Goal: Book appointment/travel/reservation

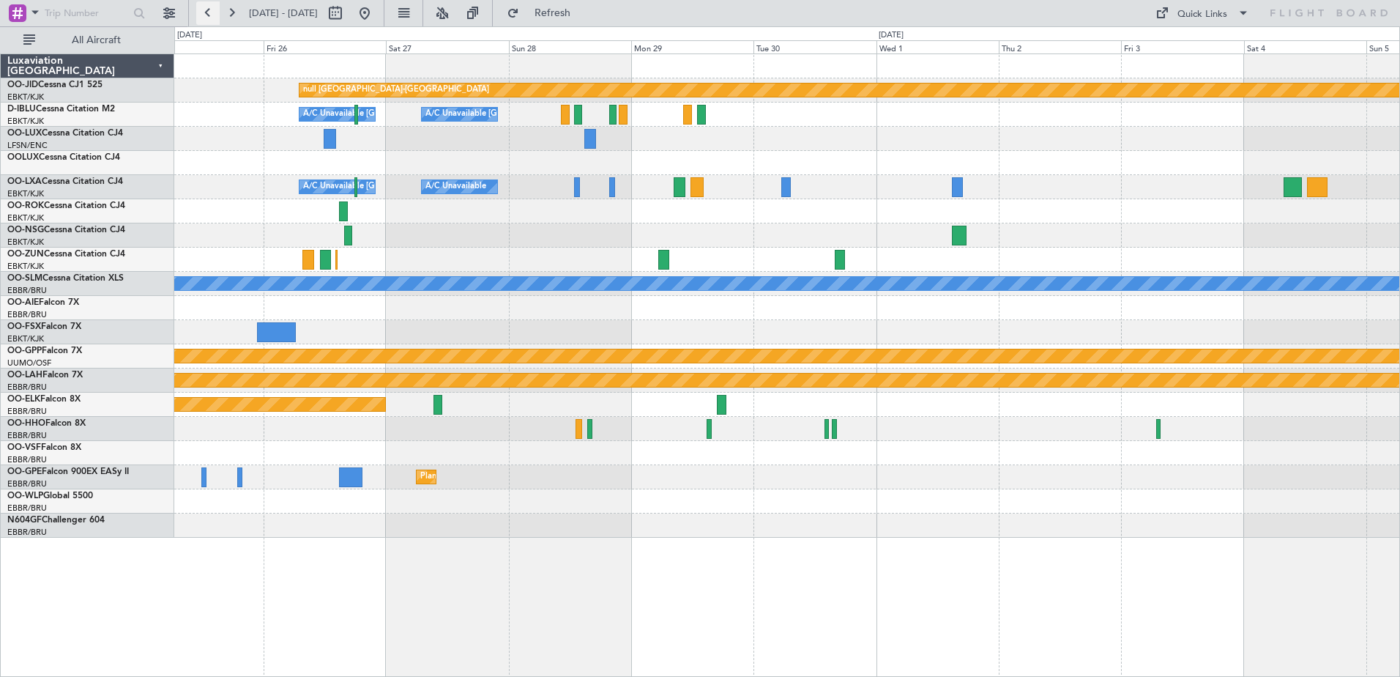
click at [216, 15] on button at bounding box center [207, 12] width 23 height 23
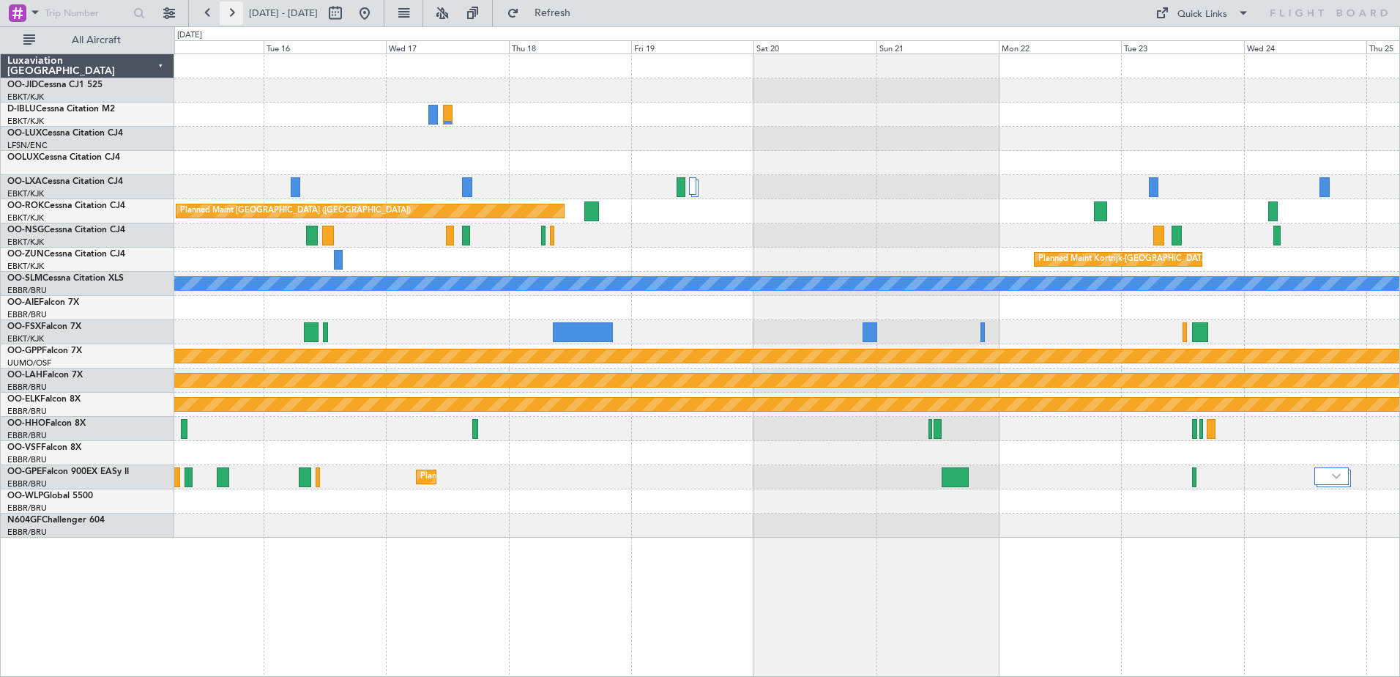
click at [242, 18] on button at bounding box center [231, 12] width 23 height 23
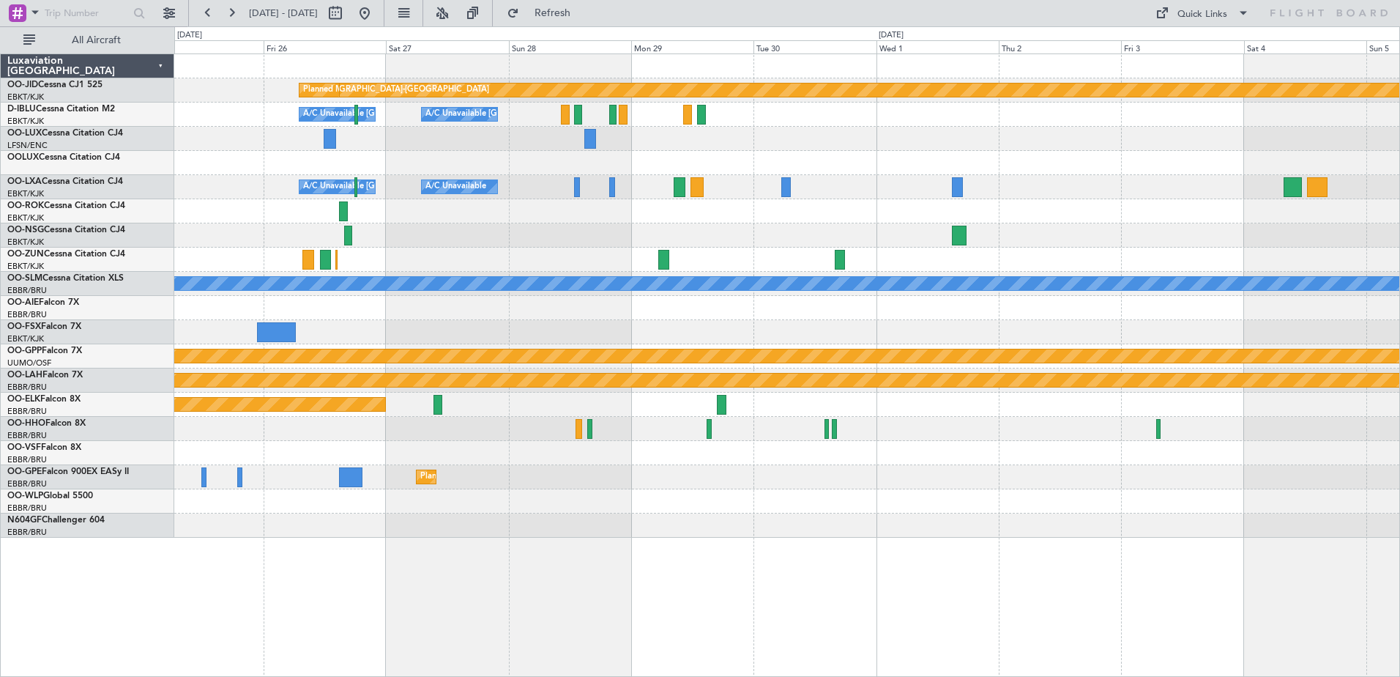
click at [220, 1] on fb-range-datepicker "[DATE] - [DATE]" at bounding box center [286, 13] width 196 height 26
click at [205, 11] on button at bounding box center [207, 12] width 23 height 23
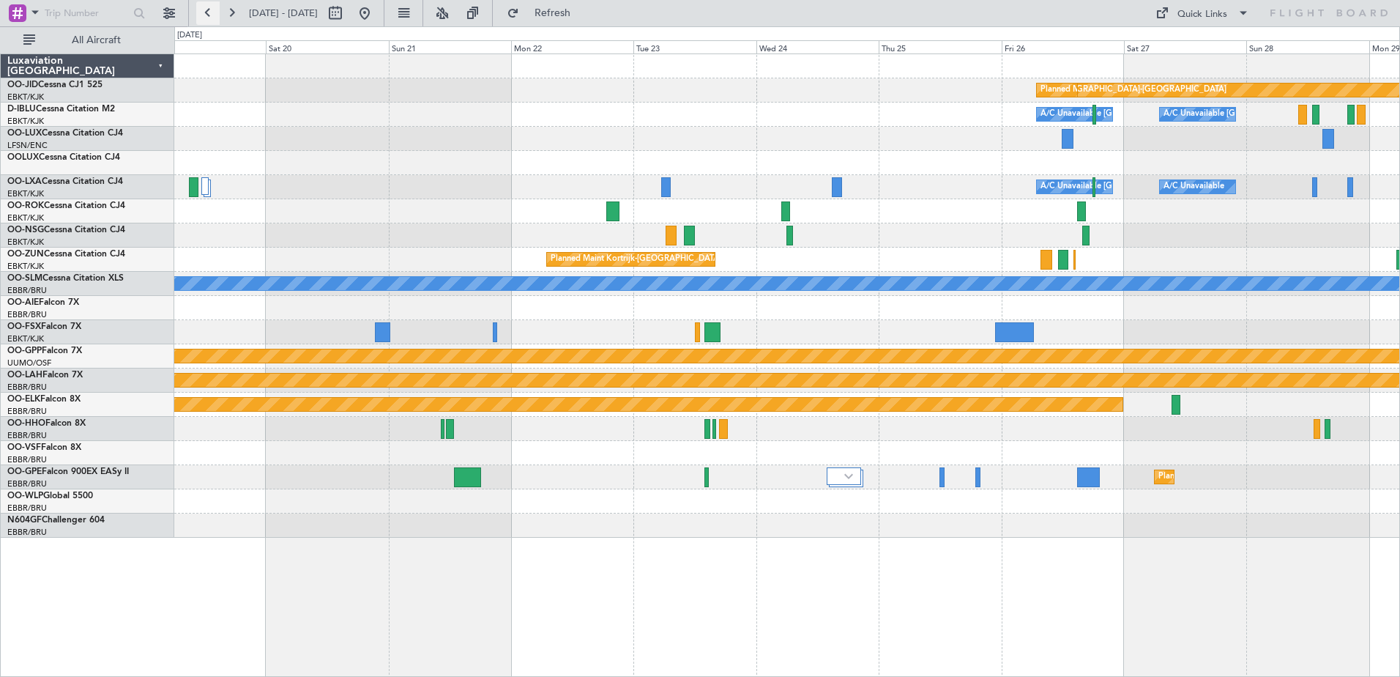
click at [205, 11] on button at bounding box center [207, 12] width 23 height 23
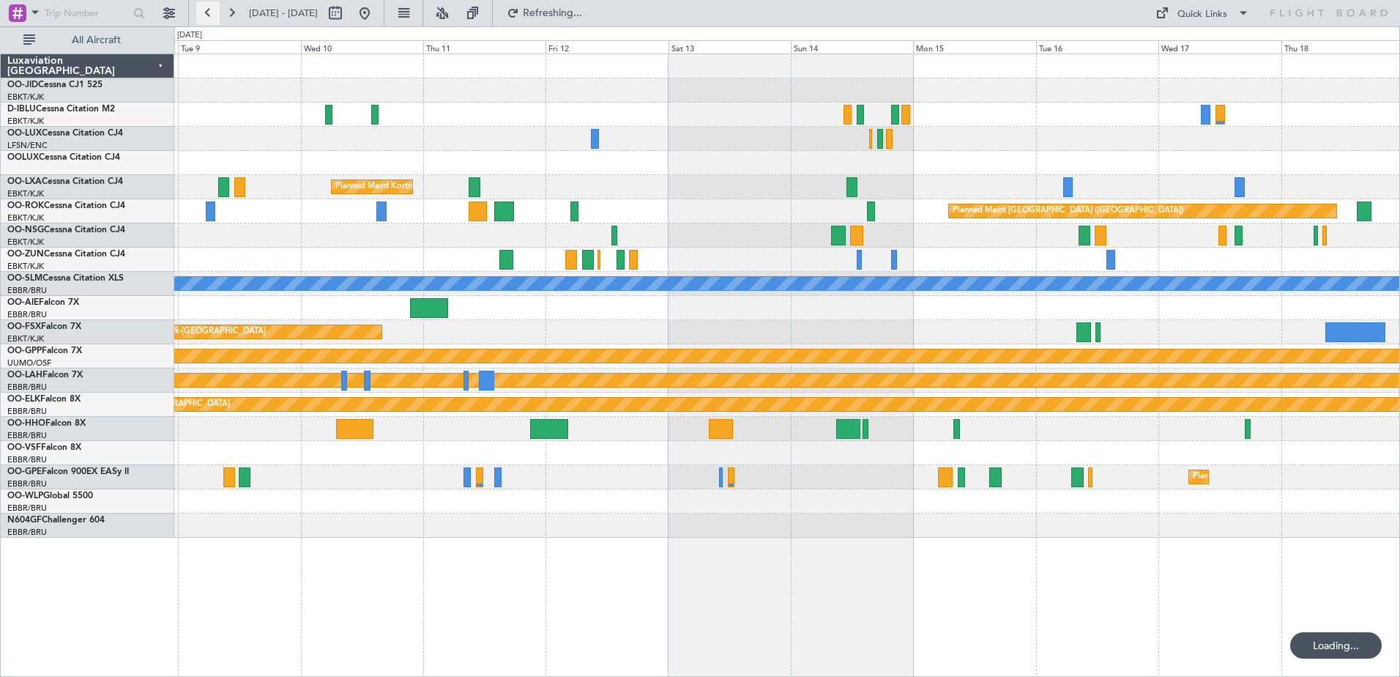
click at [205, 11] on button at bounding box center [207, 12] width 23 height 23
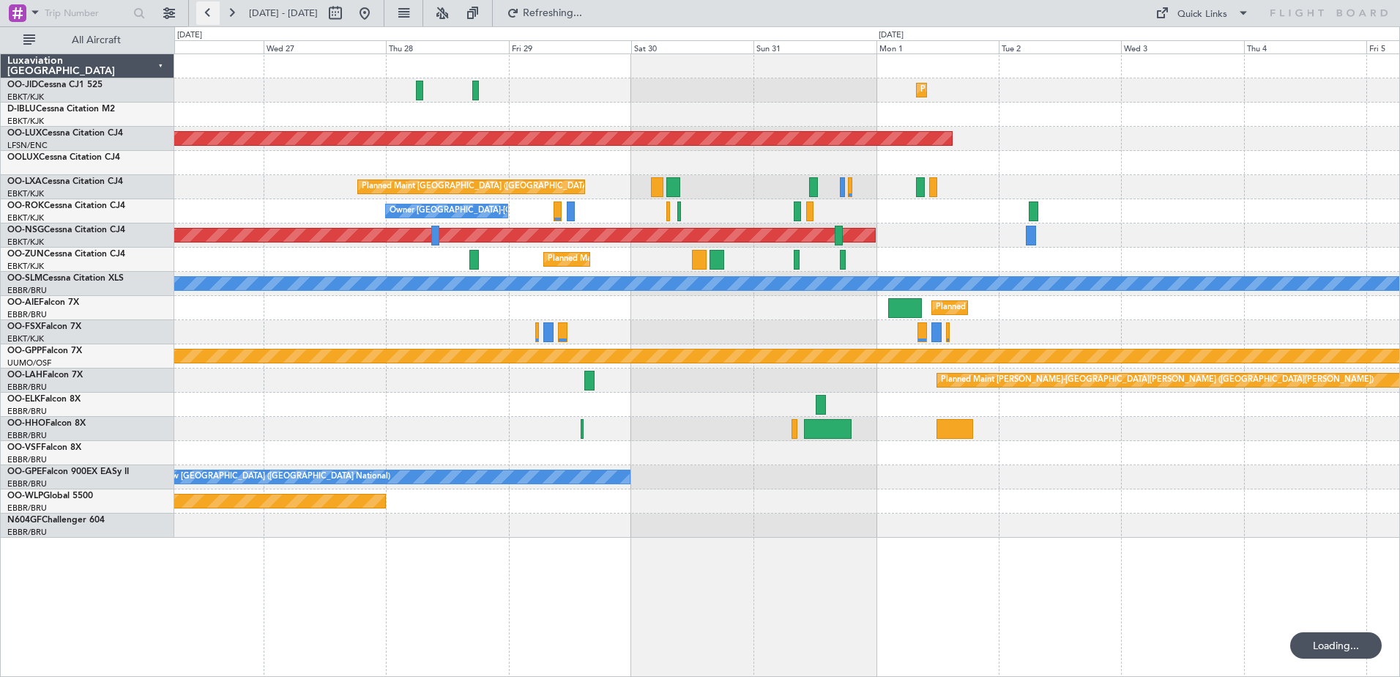
click at [205, 11] on button at bounding box center [207, 12] width 23 height 23
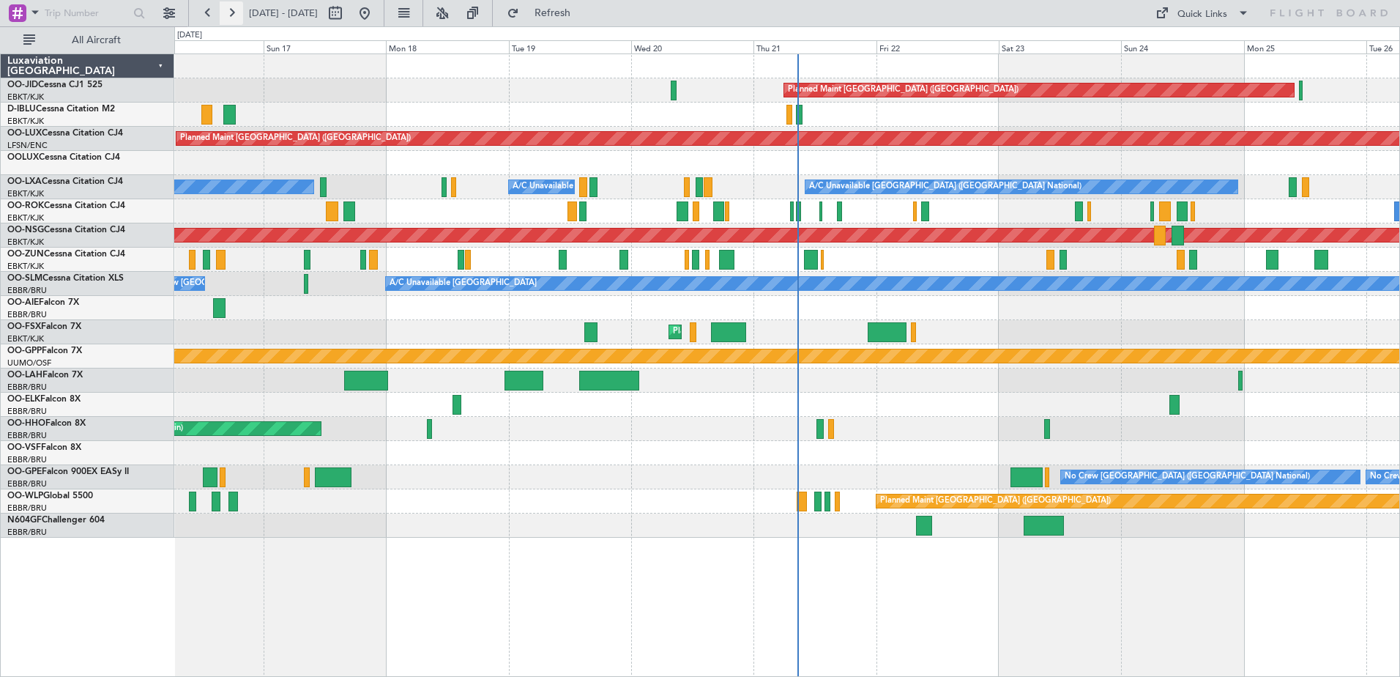
click at [234, 17] on button at bounding box center [231, 12] width 23 height 23
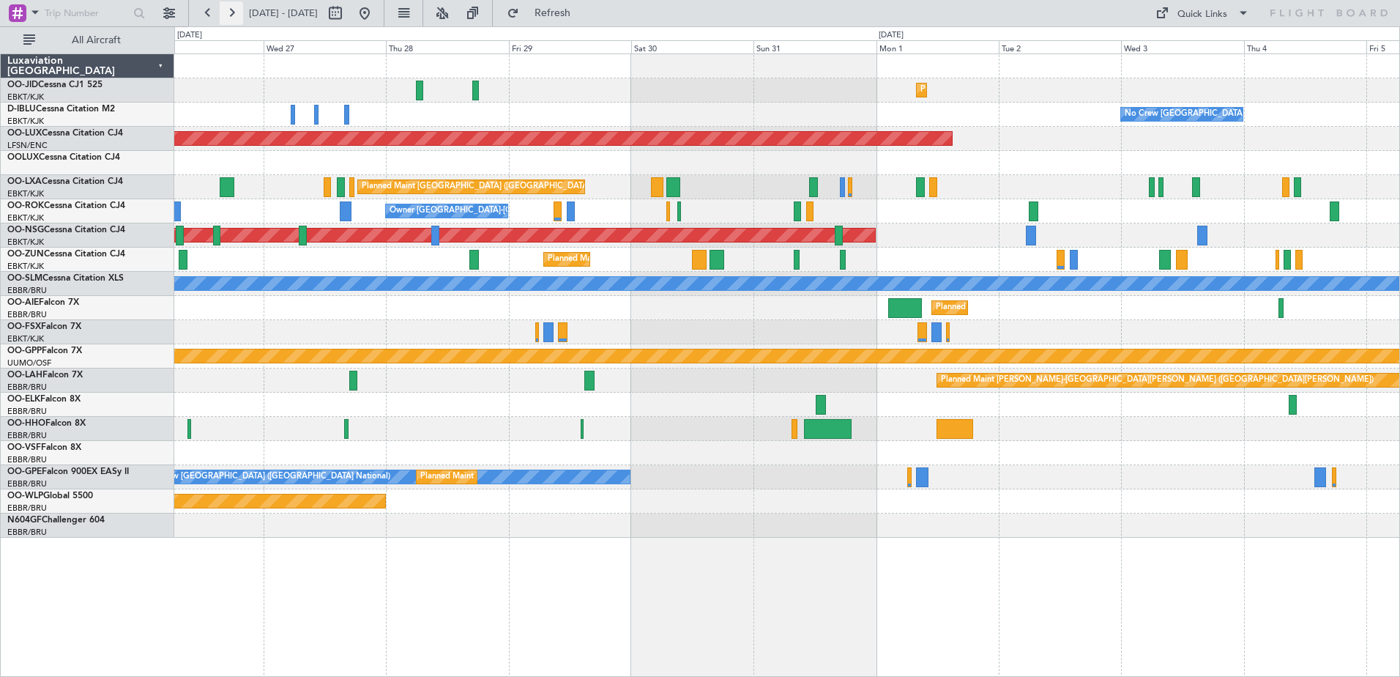
click at [231, 13] on button at bounding box center [231, 12] width 23 height 23
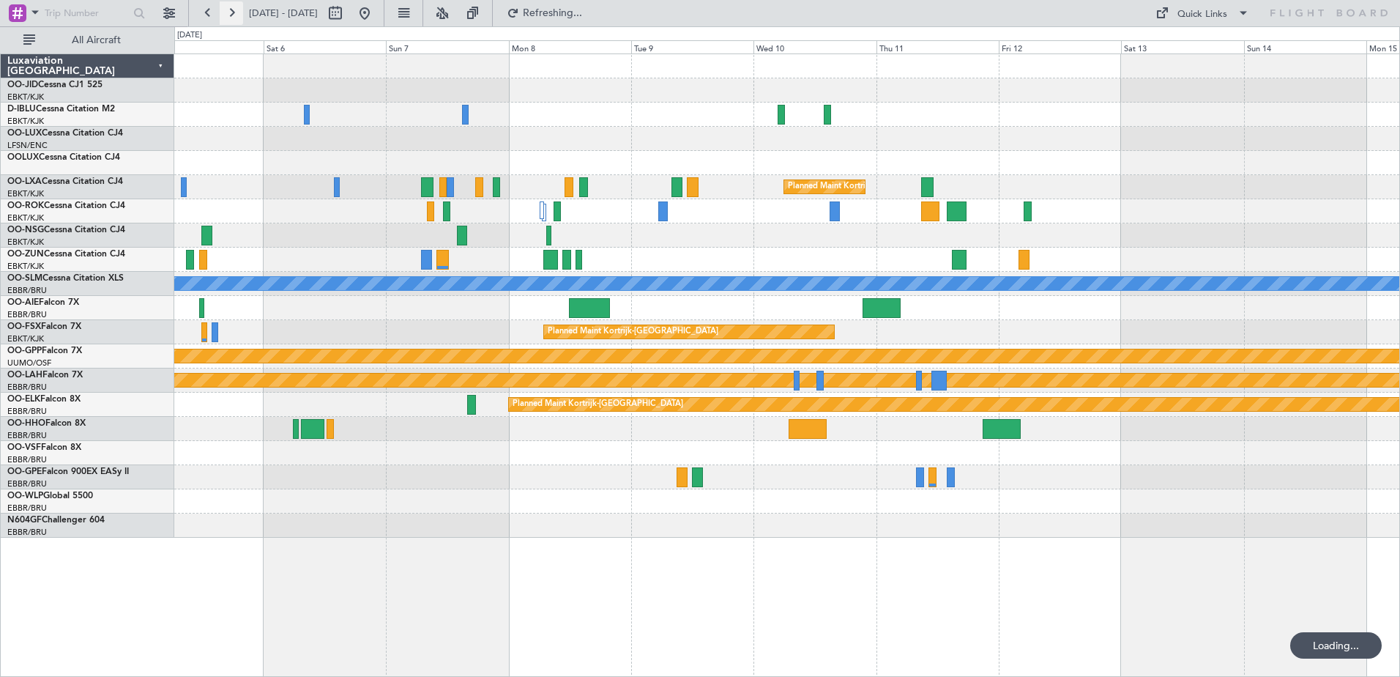
click at [231, 13] on button at bounding box center [231, 12] width 23 height 23
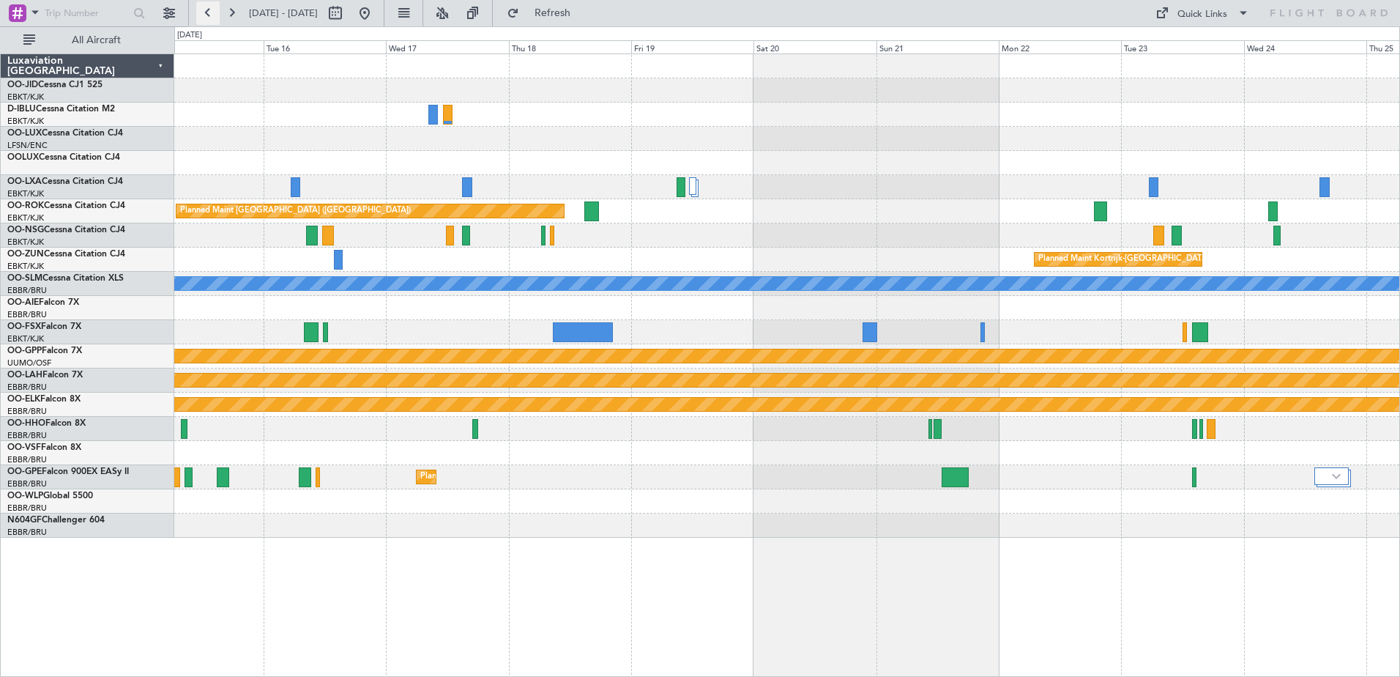
click at [216, 17] on button at bounding box center [207, 12] width 23 height 23
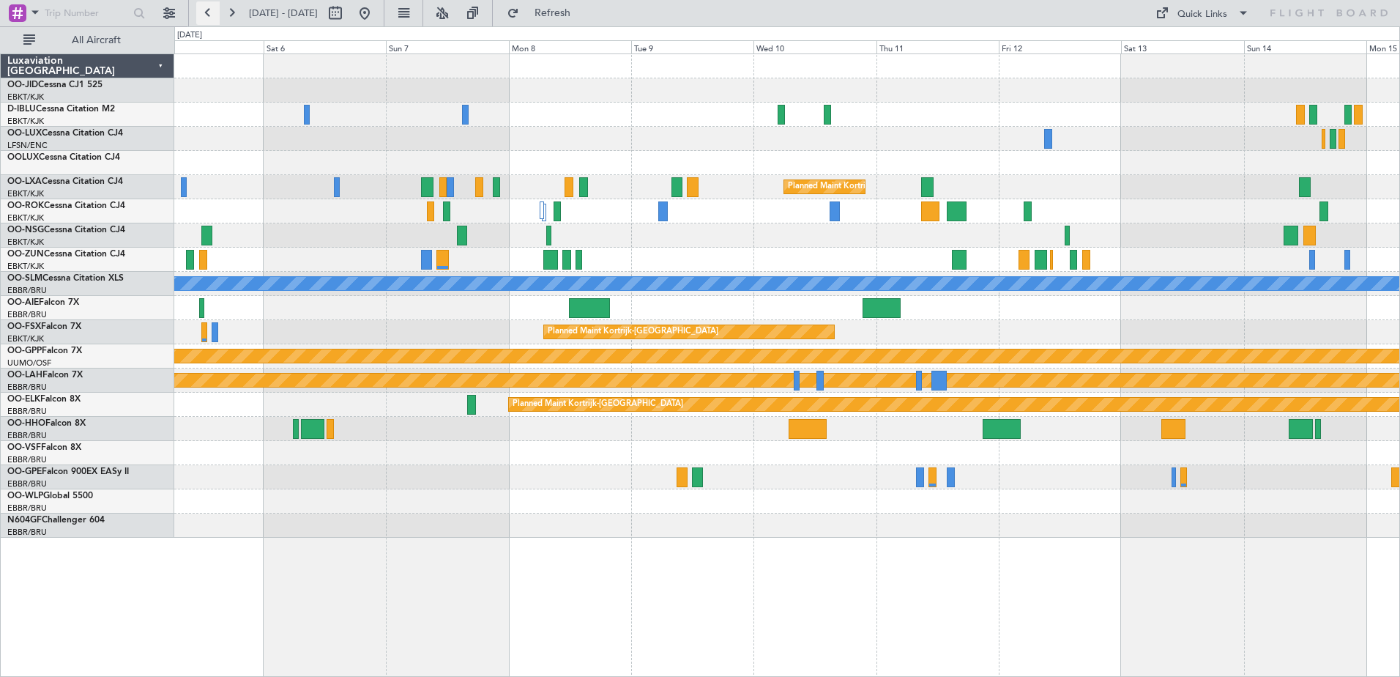
click at [213, 16] on button at bounding box center [207, 12] width 23 height 23
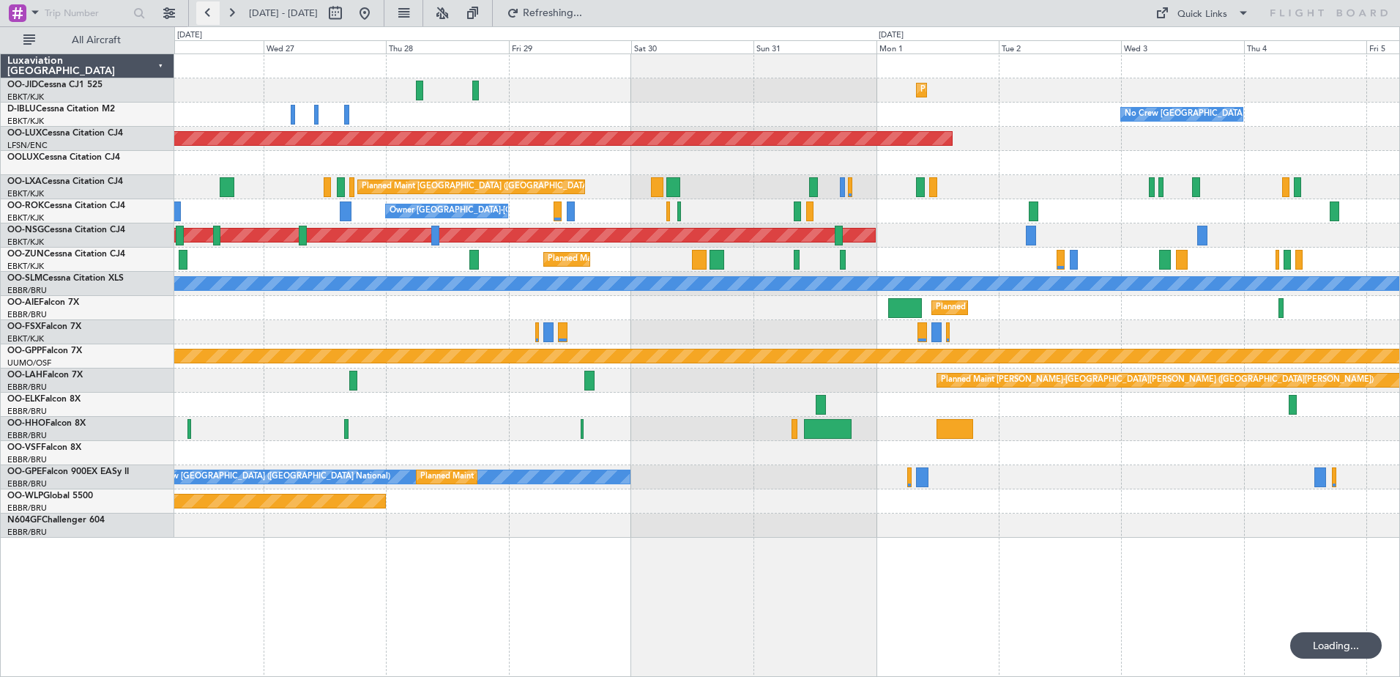
click at [213, 16] on button at bounding box center [207, 12] width 23 height 23
